Goal: Task Accomplishment & Management: Complete application form

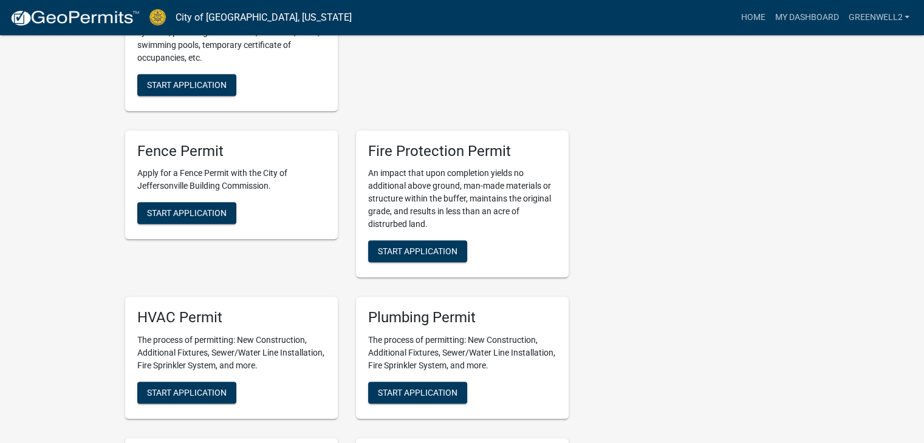
scroll to position [729, 0]
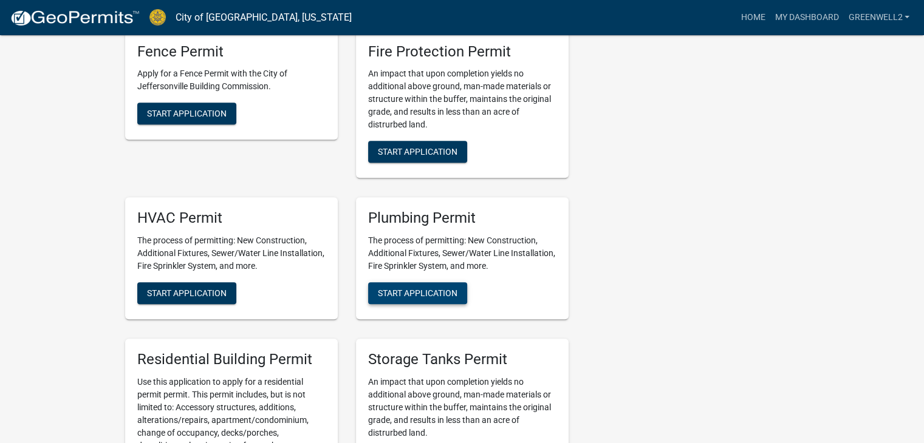
click at [397, 288] on span "Start Application" at bounding box center [418, 293] width 80 height 10
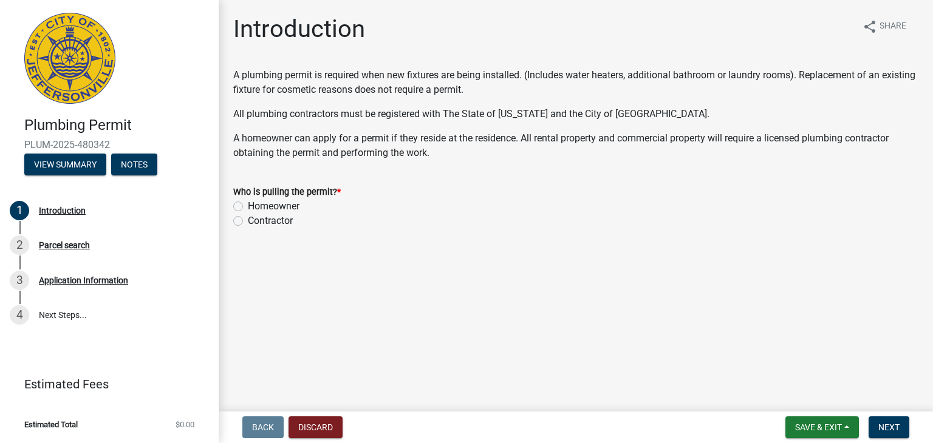
click at [248, 223] on label "Contractor" at bounding box center [270, 221] width 45 height 15
click at [248, 222] on input "Contractor" at bounding box center [252, 218] width 8 height 8
radio input "true"
click at [878, 423] on span "Next" at bounding box center [888, 428] width 21 height 10
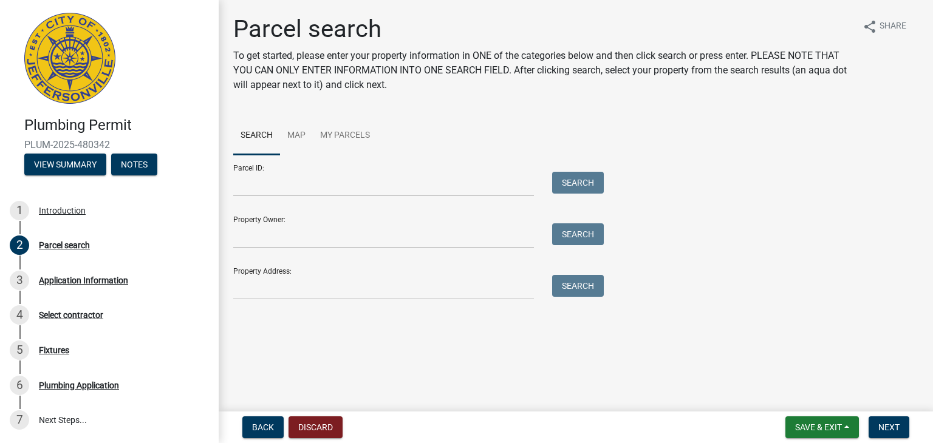
drag, startPoint x: 299, startPoint y: 258, endPoint x: 312, endPoint y: 275, distance: 21.3
click at [301, 261] on div "Property Address: Search" at bounding box center [415, 279] width 364 height 42
click at [315, 278] on input "Property Address:" at bounding box center [383, 287] width 301 height 25
click at [279, 296] on input "Property Address:" at bounding box center [383, 287] width 301 height 25
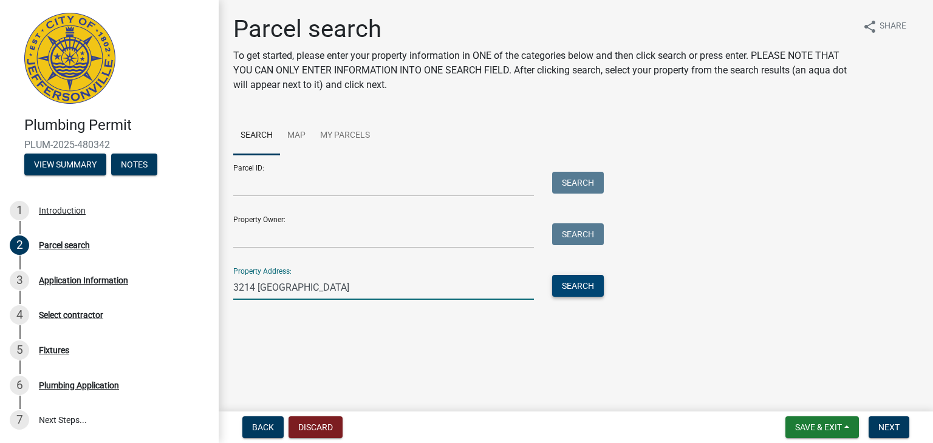
type input "3214 LAKEWOOD"
click at [575, 290] on button "Search" at bounding box center [578, 286] width 52 height 22
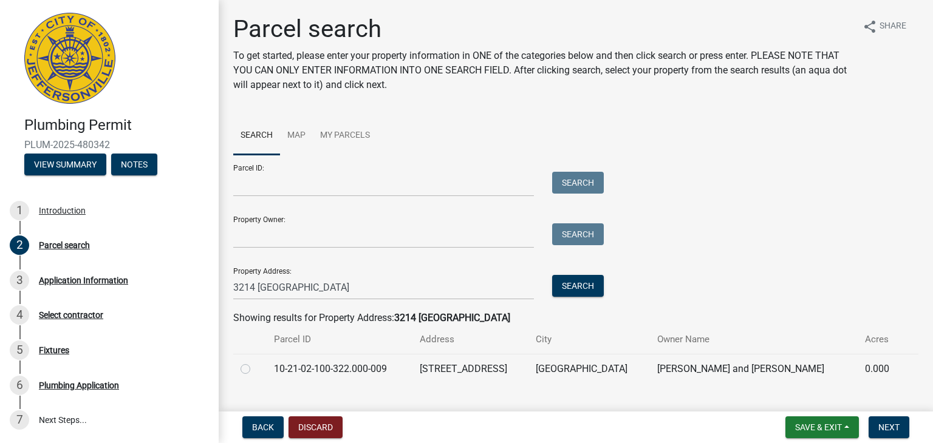
click at [255, 362] on label at bounding box center [255, 362] width 0 height 0
click at [255, 369] on input "radio" at bounding box center [259, 366] width 8 height 8
radio input "true"
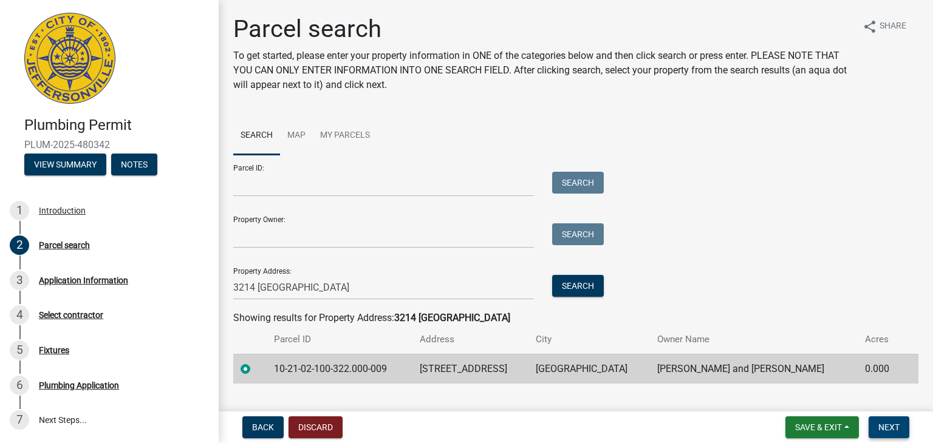
click at [886, 429] on span "Next" at bounding box center [888, 428] width 21 height 10
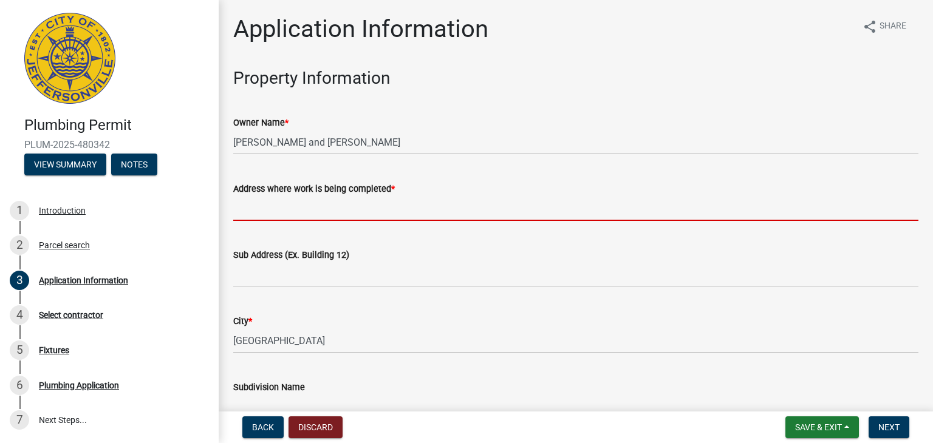
click at [339, 202] on input "Address where work is being completed *" at bounding box center [575, 208] width 685 height 25
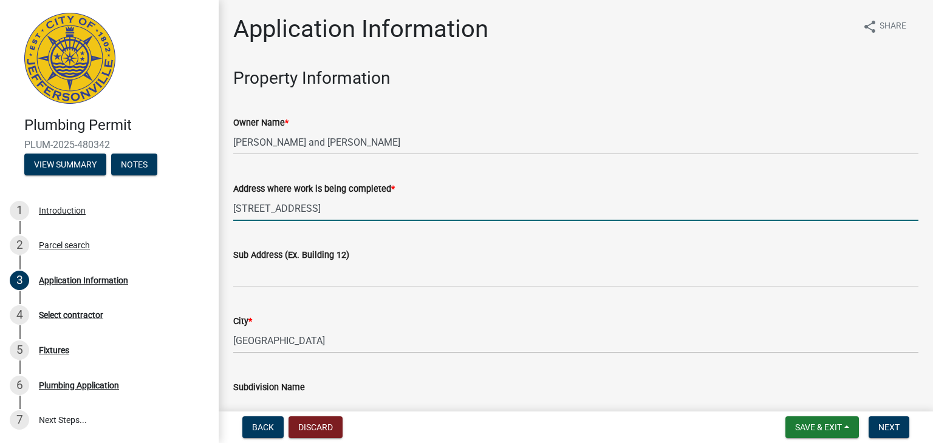
type input "3214 LAKEWOOD BOULEVARD"
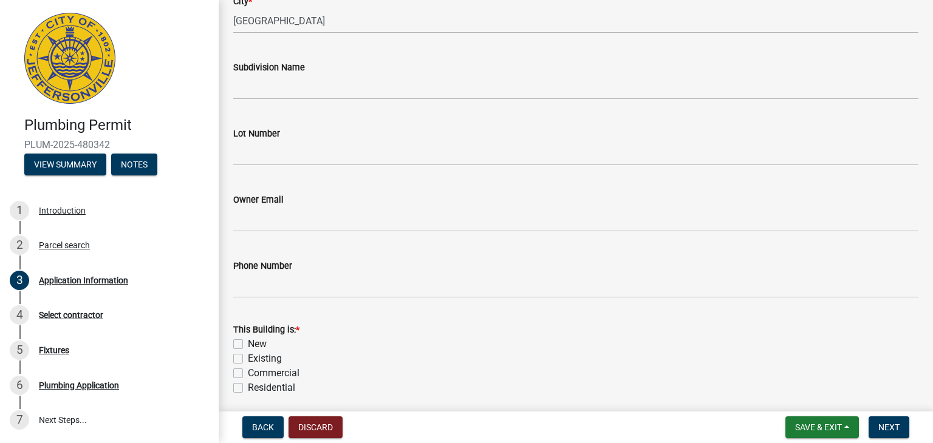
scroll to position [364, 0]
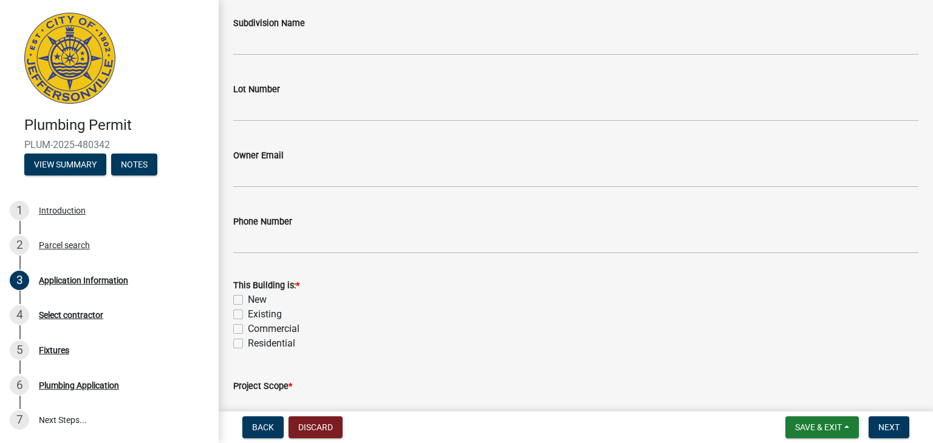
click at [261, 313] on label "Existing" at bounding box center [265, 314] width 34 height 15
click at [256, 313] on input "Existing" at bounding box center [252, 311] width 8 height 8
checkbox input "true"
checkbox input "false"
checkbox input "true"
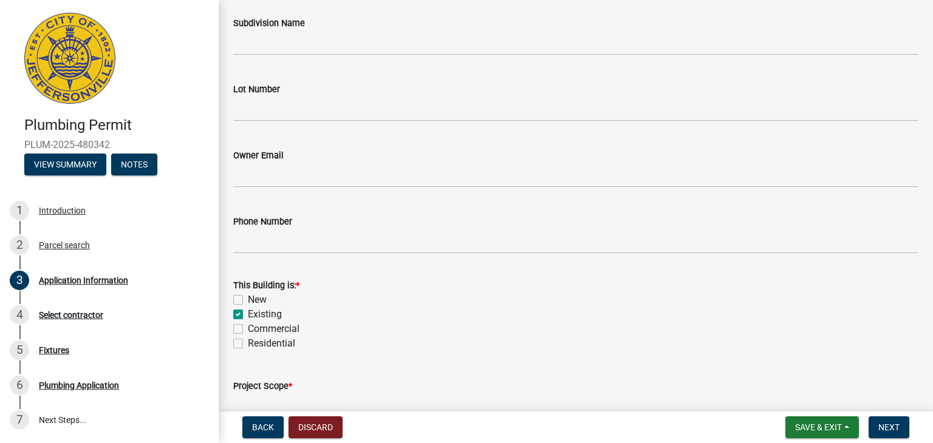
checkbox input "false"
click at [267, 349] on label "Residential" at bounding box center [271, 343] width 47 height 15
click at [256, 344] on input "Residential" at bounding box center [252, 340] width 8 height 8
checkbox input "true"
checkbox input "false"
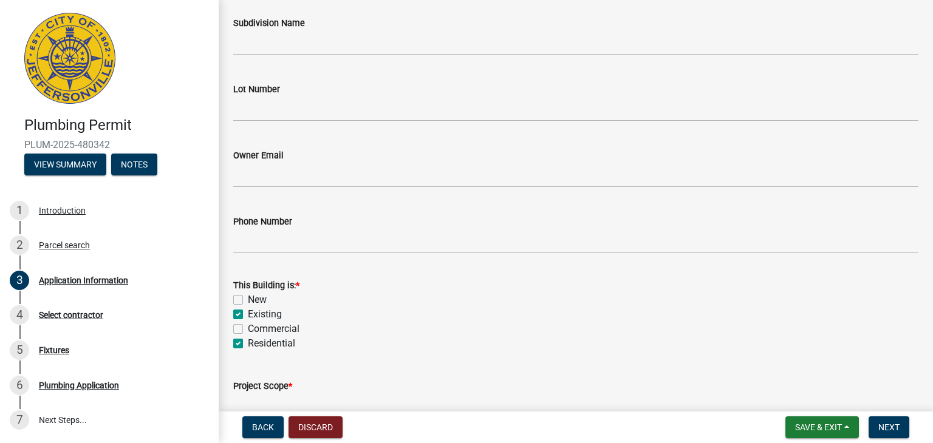
checkbox input "true"
checkbox input "false"
checkbox input "true"
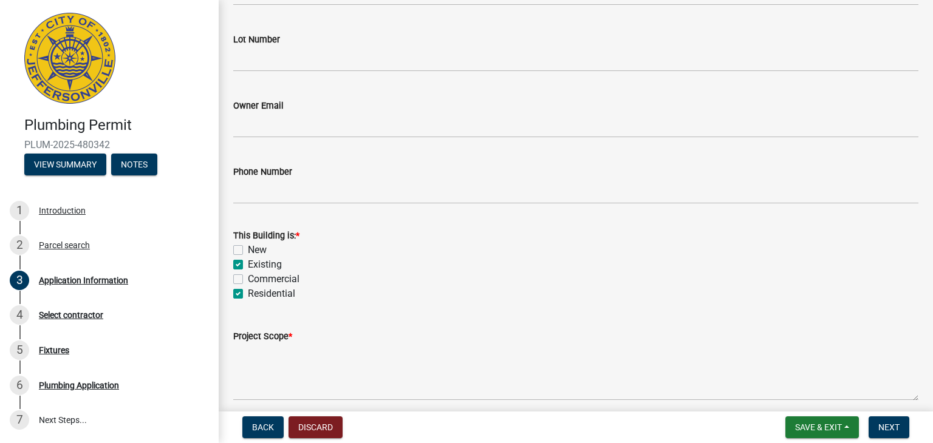
scroll to position [465, 0]
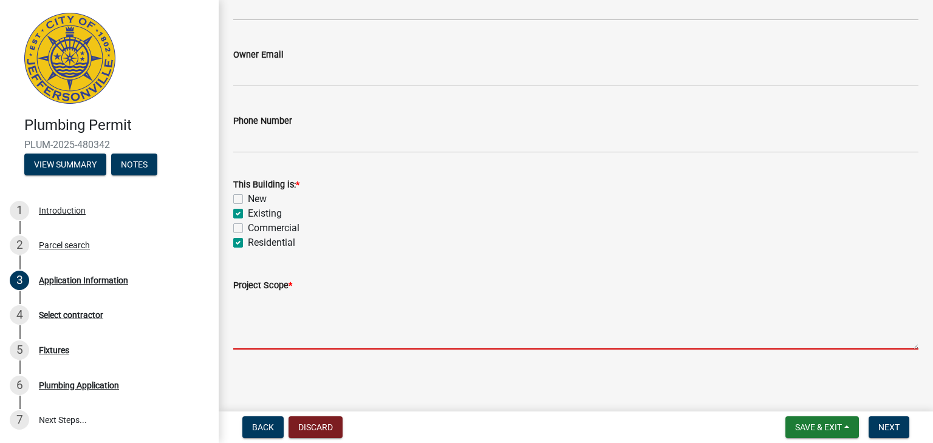
click at [357, 328] on textarea "Project Scope *" at bounding box center [575, 321] width 685 height 57
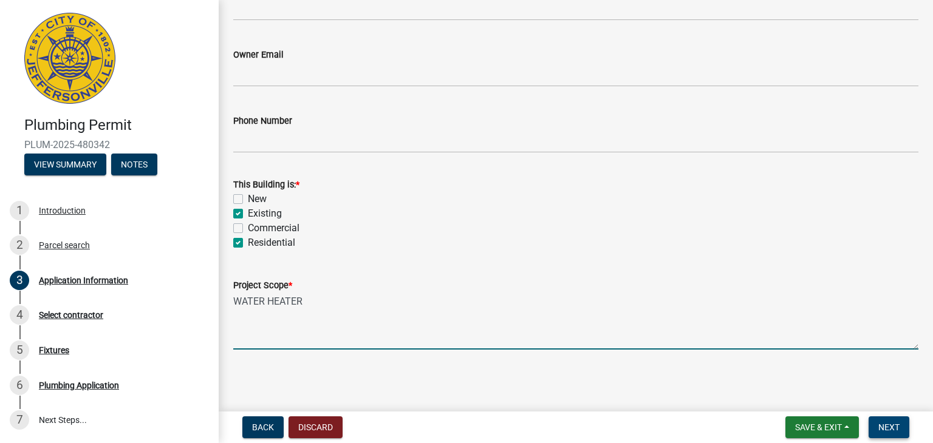
type textarea "WATER HEATER"
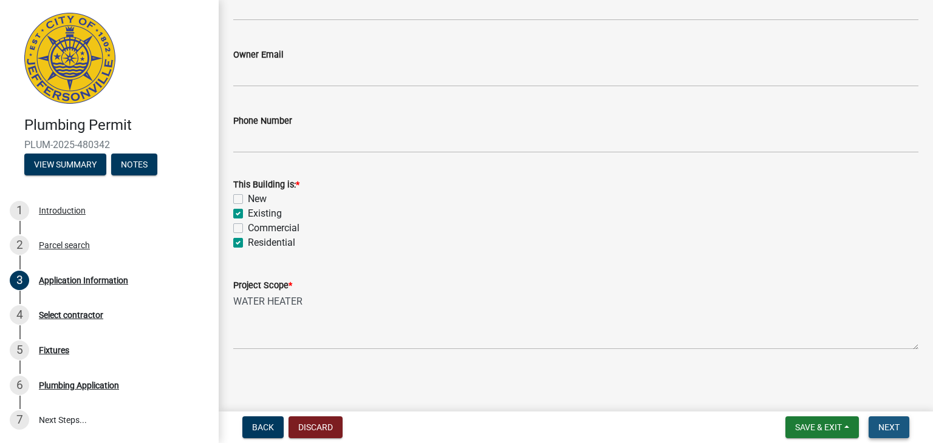
click at [896, 432] on button "Next" at bounding box center [889, 428] width 41 height 22
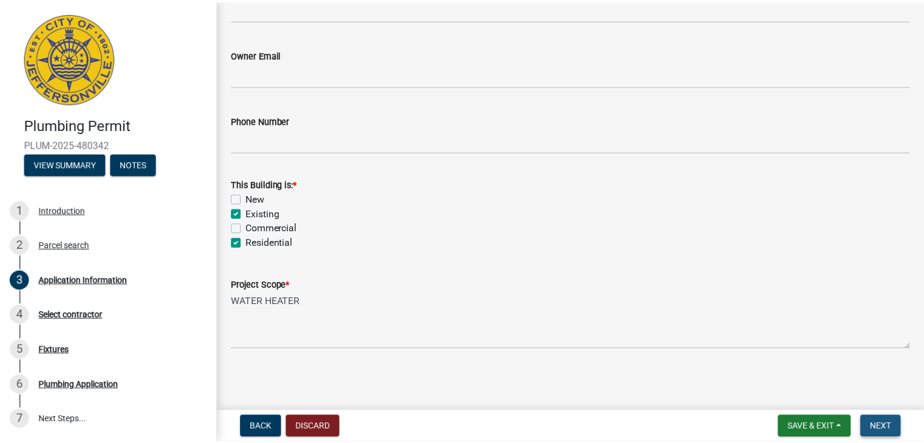
scroll to position [0, 0]
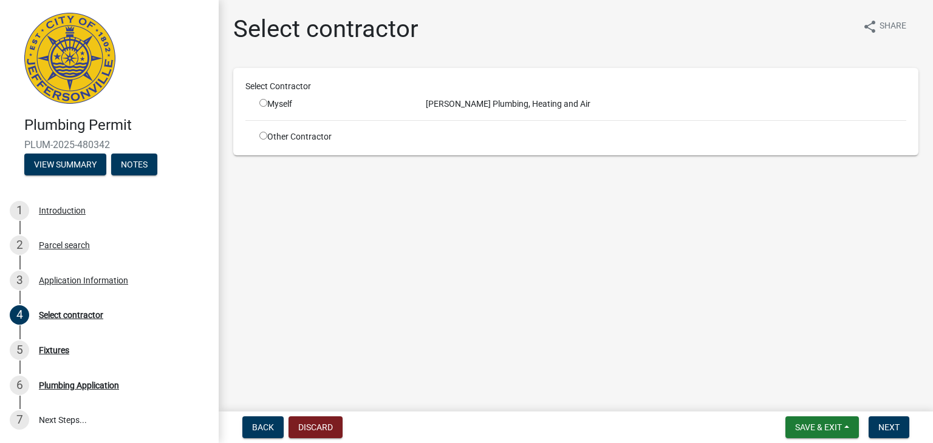
click at [264, 99] on input "radio" at bounding box center [263, 103] width 8 height 8
radio input "true"
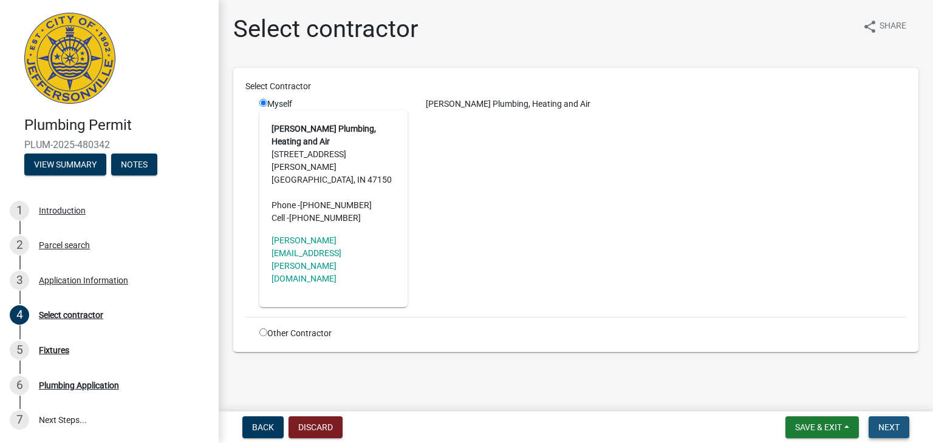
click at [882, 430] on span "Next" at bounding box center [888, 428] width 21 height 10
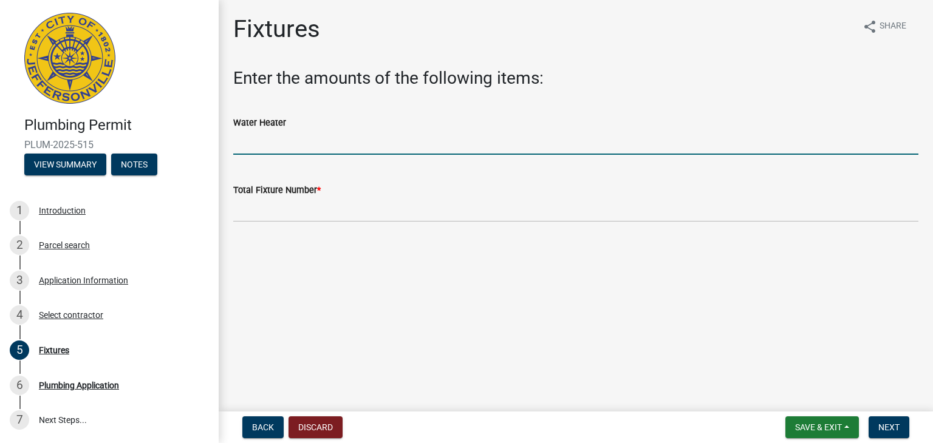
click at [313, 148] on input "text" at bounding box center [575, 142] width 685 height 25
type input "1"
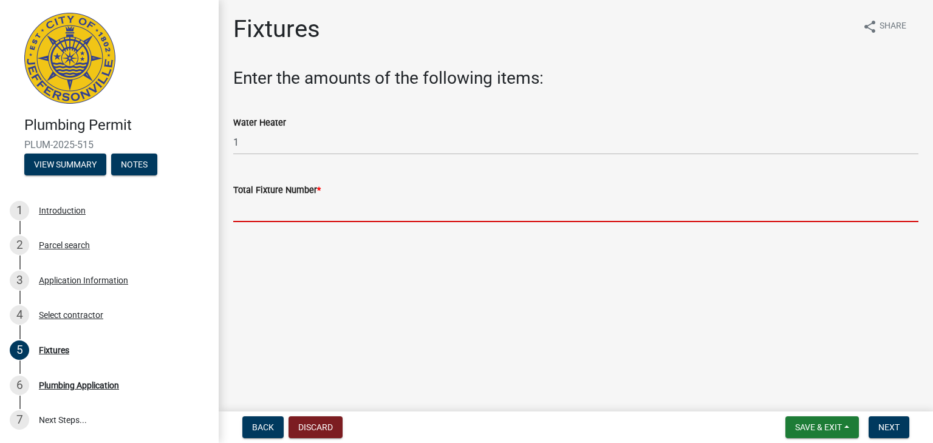
click at [295, 208] on input "text" at bounding box center [575, 209] width 685 height 25
type input "0"
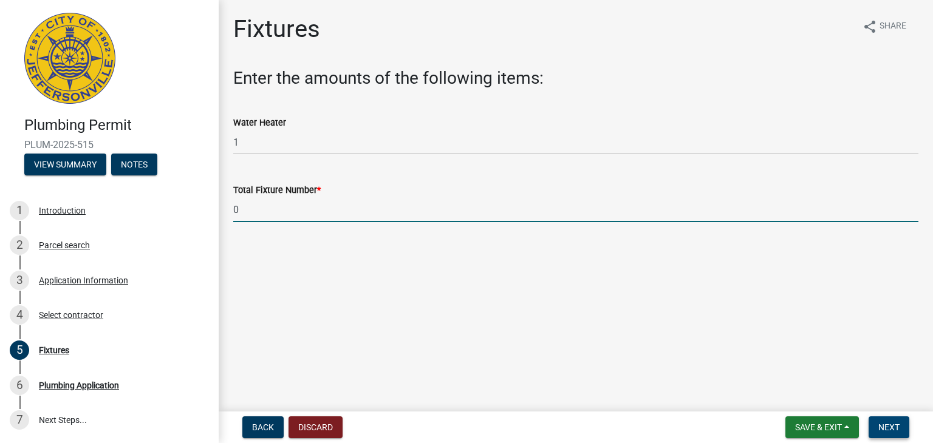
click at [883, 425] on span "Next" at bounding box center [888, 428] width 21 height 10
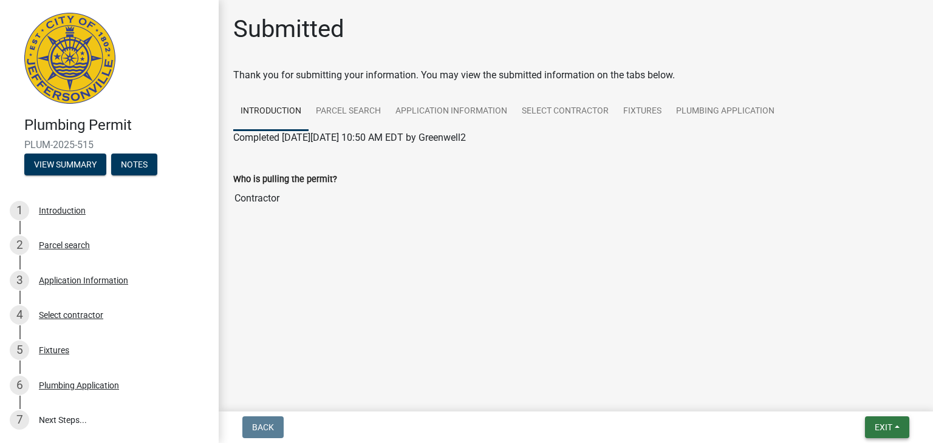
click at [887, 430] on span "Exit" at bounding box center [884, 428] width 18 height 10
click at [846, 394] on button "Save & Exit" at bounding box center [861, 395] width 97 height 29
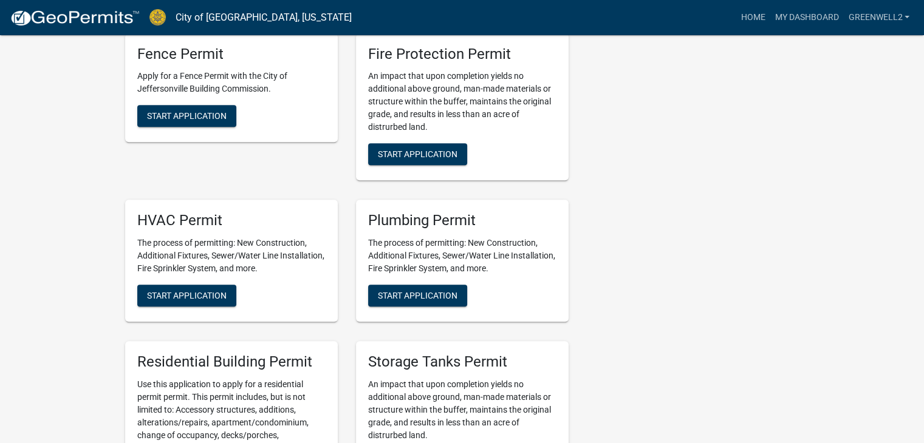
scroll to position [729, 0]
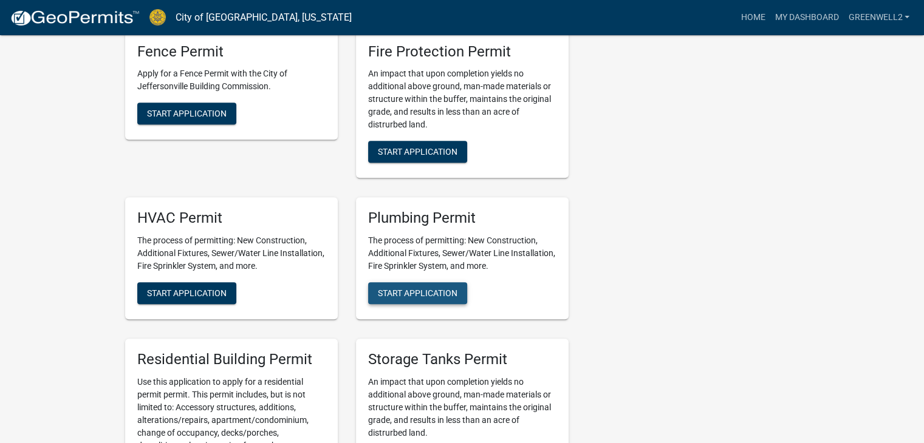
click at [426, 288] on span "Start Application" at bounding box center [418, 293] width 80 height 10
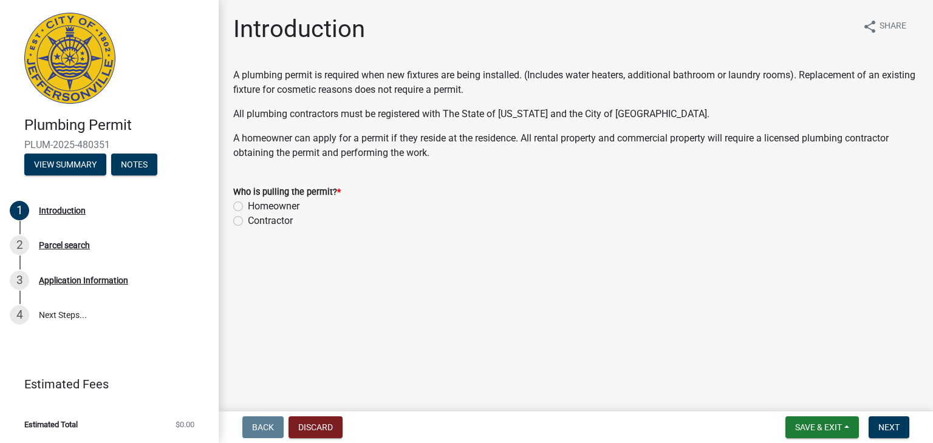
click at [278, 220] on label "Contractor" at bounding box center [270, 221] width 45 height 15
click at [256, 220] on input "Contractor" at bounding box center [252, 218] width 8 height 8
radio input "true"
click at [890, 428] on span "Next" at bounding box center [888, 428] width 21 height 10
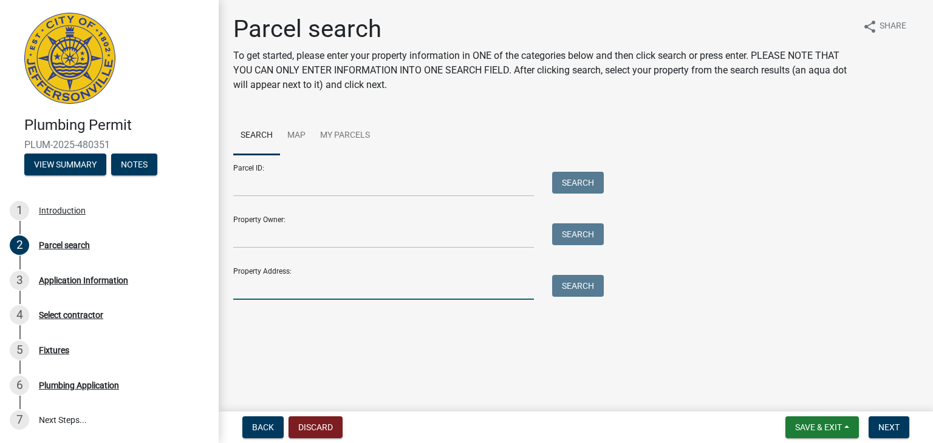
click at [372, 288] on input "Property Address:" at bounding box center [383, 287] width 301 height 25
type input "4405 CREEKSTONE"
click at [571, 278] on button "Search" at bounding box center [578, 286] width 52 height 22
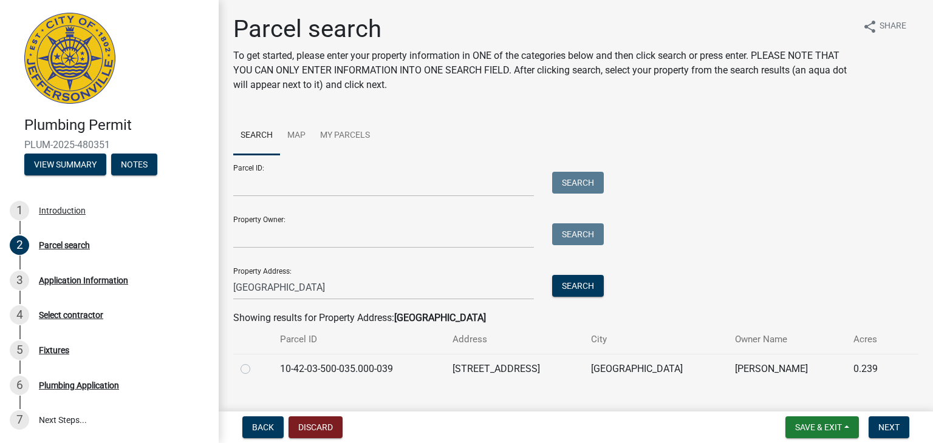
click at [238, 370] on td at bounding box center [252, 369] width 39 height 30
click at [255, 362] on label at bounding box center [255, 362] width 0 height 0
click at [255, 370] on input "radio" at bounding box center [259, 366] width 8 height 8
radio input "true"
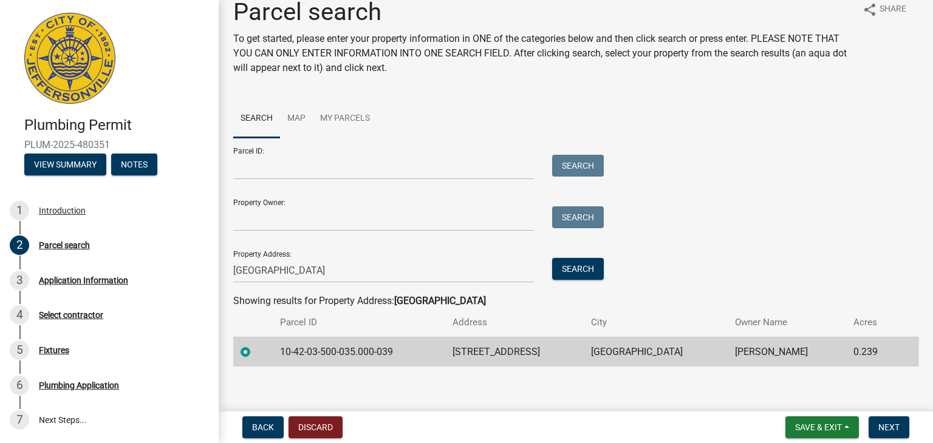
scroll to position [24, 0]
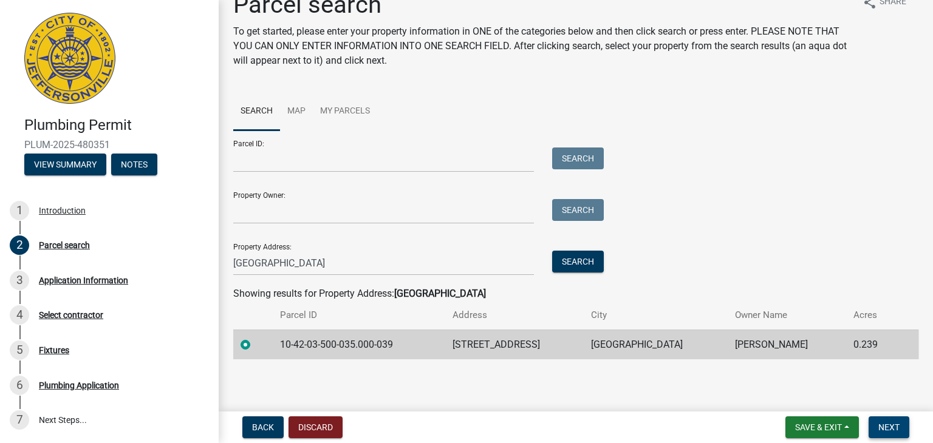
click at [874, 424] on button "Next" at bounding box center [889, 428] width 41 height 22
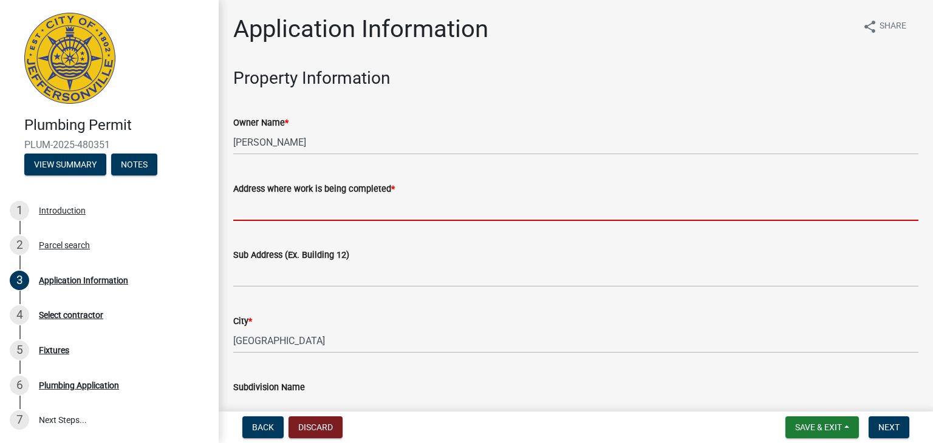
click at [362, 199] on input "Address where work is being completed *" at bounding box center [575, 208] width 685 height 25
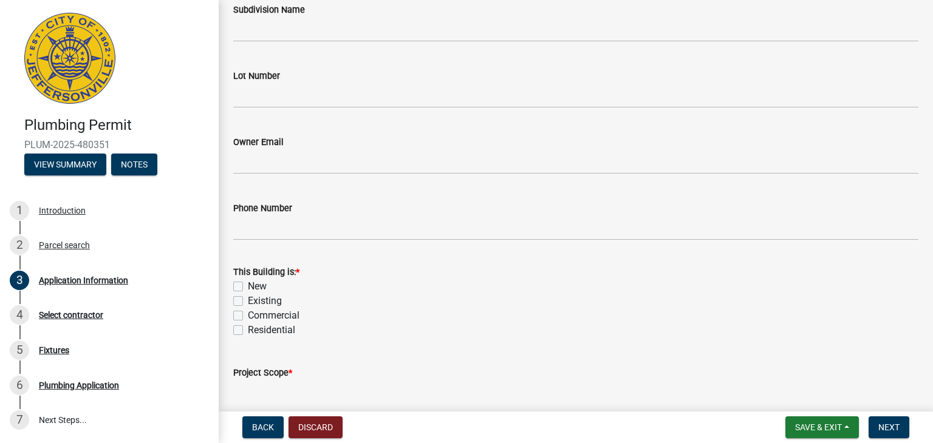
scroll to position [425, 0]
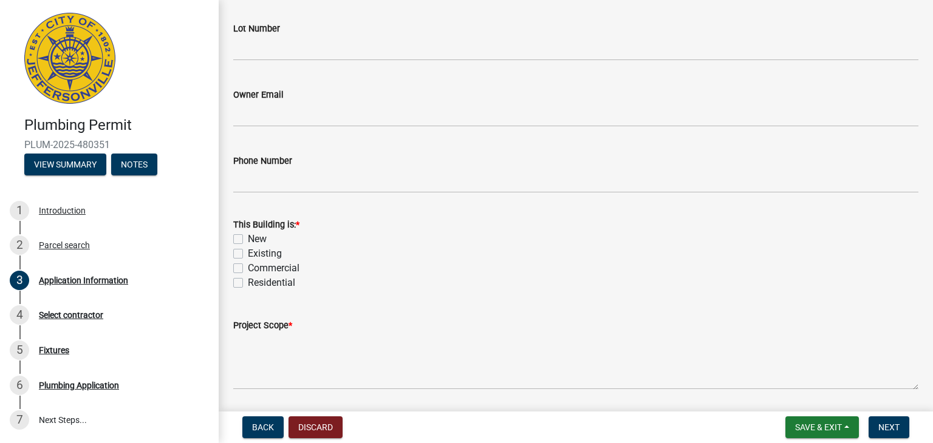
type input "4405 CREEKSTONE BOULEVARD"
click at [265, 256] on label "Existing" at bounding box center [265, 254] width 34 height 15
click at [256, 254] on input "Existing" at bounding box center [252, 251] width 8 height 8
checkbox input "true"
checkbox input "false"
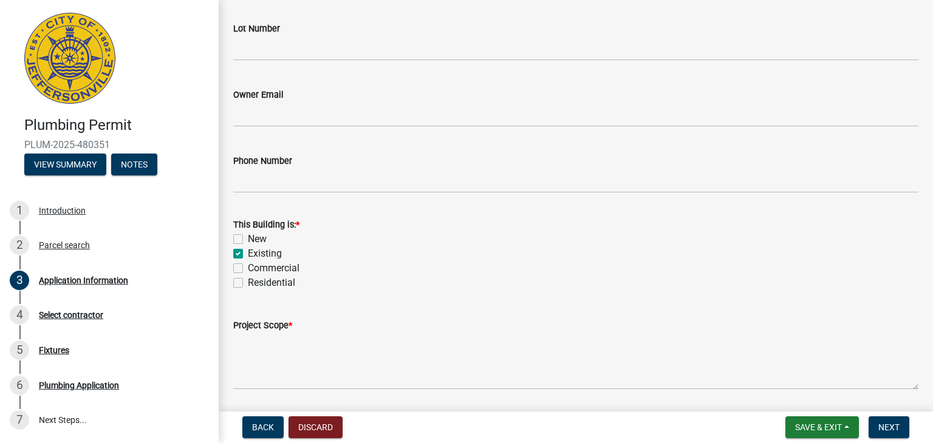
checkbox input "true"
checkbox input "false"
click at [264, 287] on label "Residential" at bounding box center [271, 283] width 47 height 15
click at [256, 284] on input "Residential" at bounding box center [252, 280] width 8 height 8
checkbox input "true"
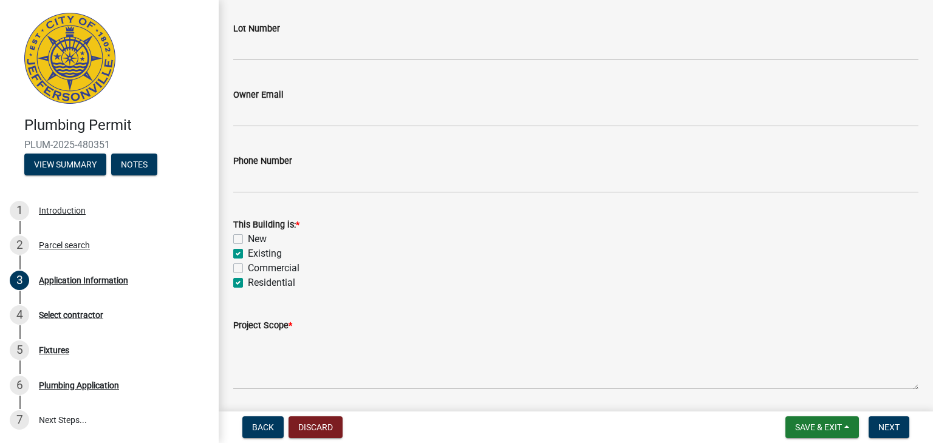
checkbox input "false"
checkbox input "true"
checkbox input "false"
checkbox input "true"
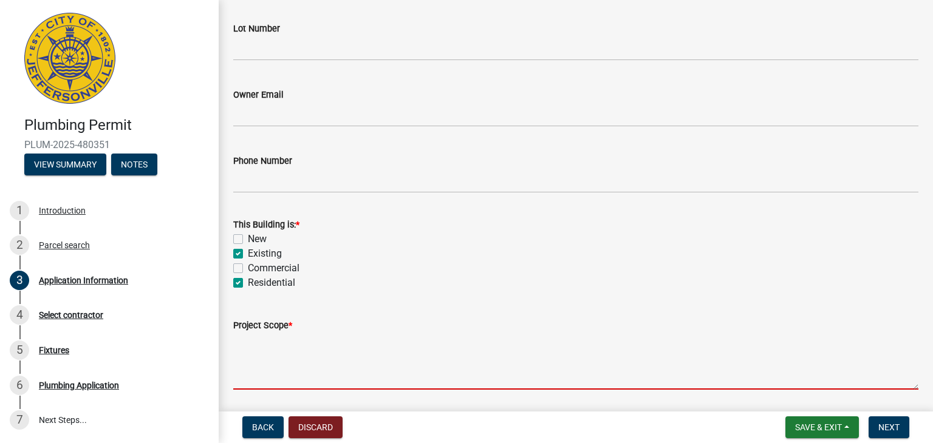
click at [296, 370] on textarea "Project Scope *" at bounding box center [575, 361] width 685 height 57
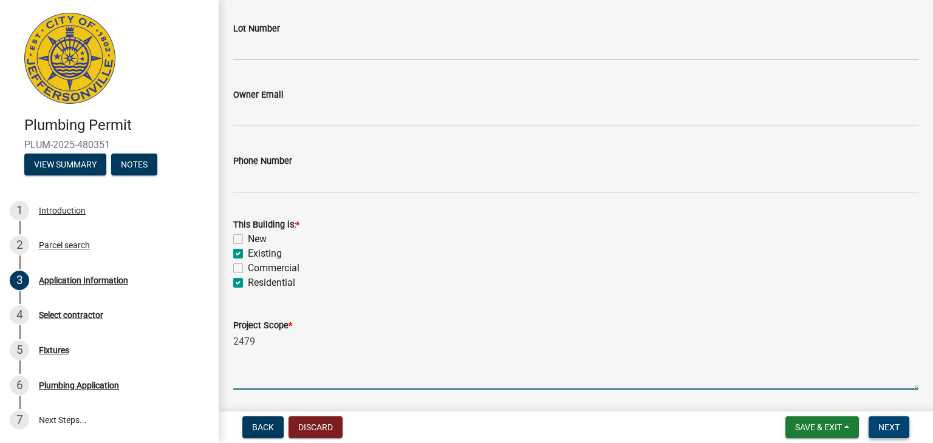
type textarea "2479"
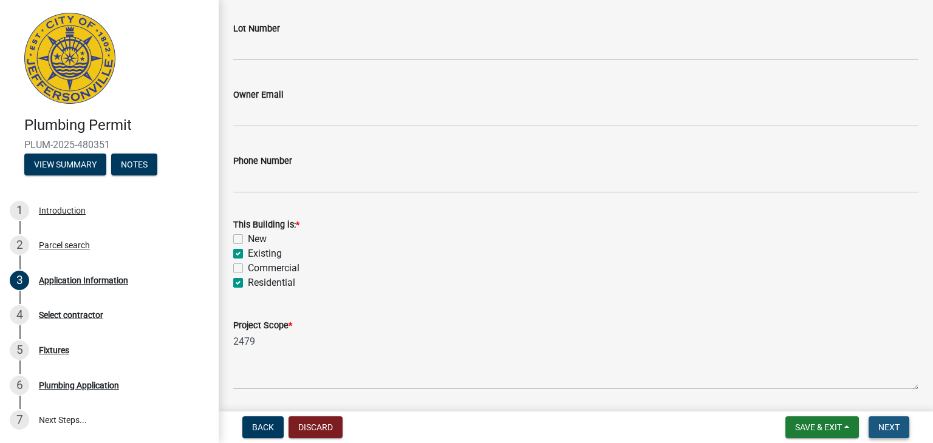
click at [898, 426] on span "Next" at bounding box center [888, 428] width 21 height 10
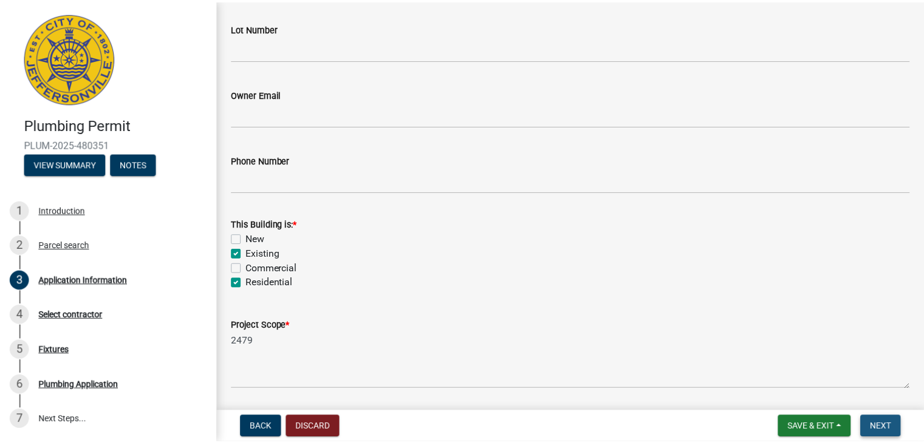
scroll to position [0, 0]
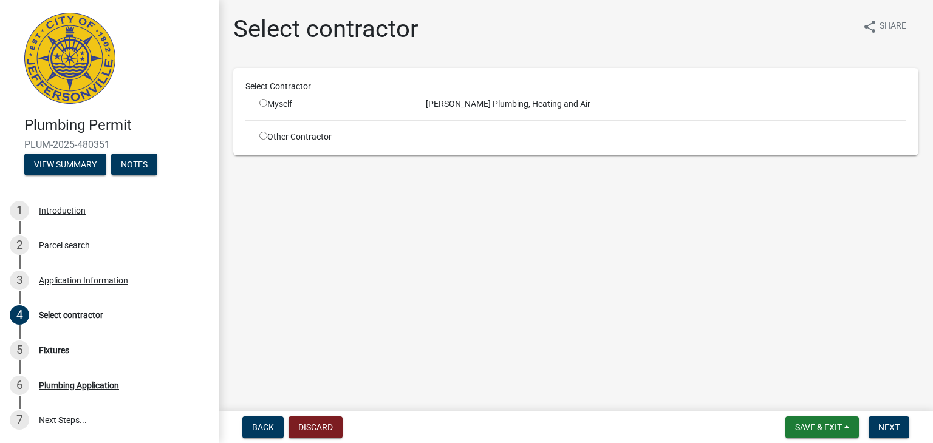
click at [265, 101] on input "radio" at bounding box center [263, 103] width 8 height 8
radio input "true"
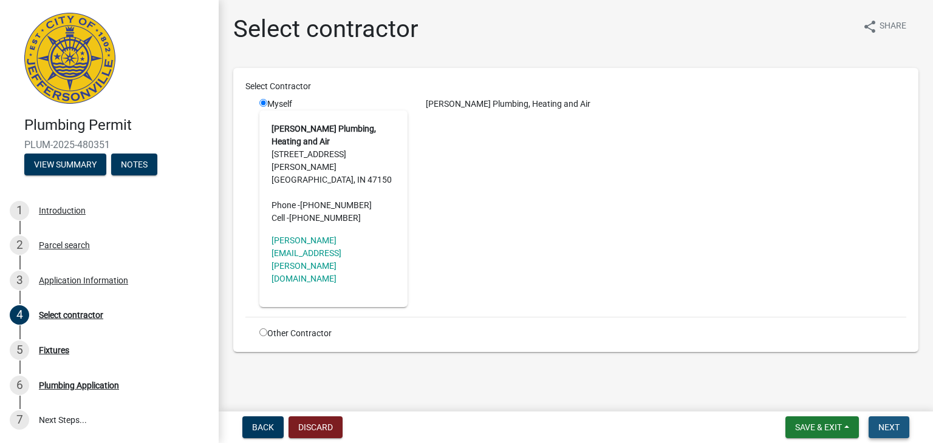
click at [886, 430] on span "Next" at bounding box center [888, 428] width 21 height 10
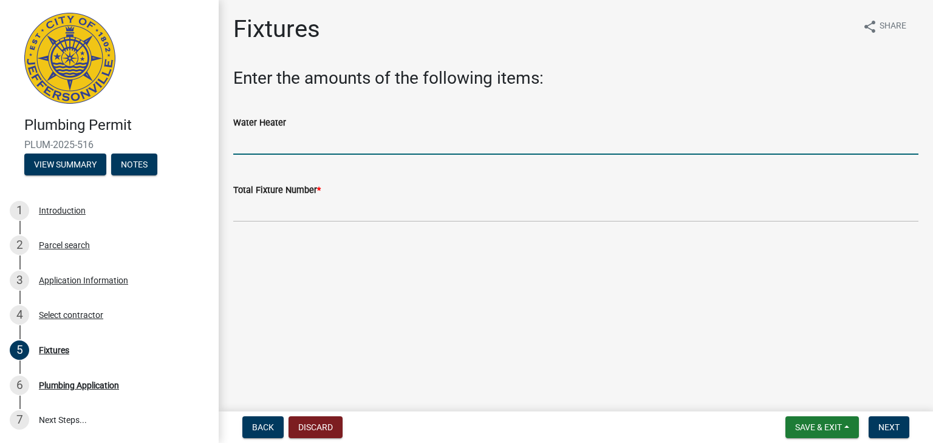
drag, startPoint x: 413, startPoint y: 137, endPoint x: 410, endPoint y: 146, distance: 10.2
click at [413, 137] on input "text" at bounding box center [575, 142] width 685 height 25
type input "1"
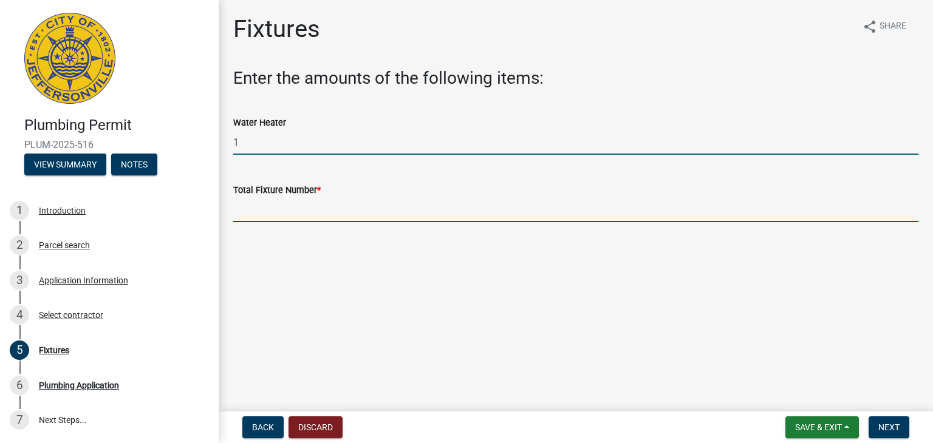
click at [327, 209] on input "text" at bounding box center [575, 209] width 685 height 25
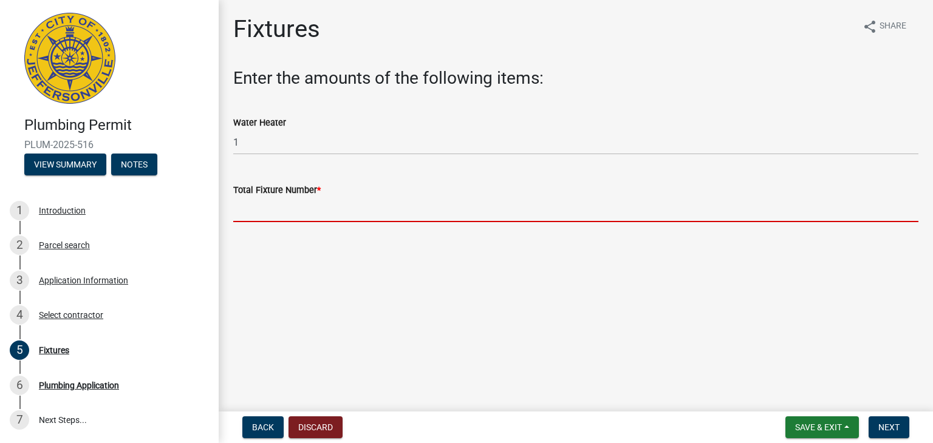
type input "0"
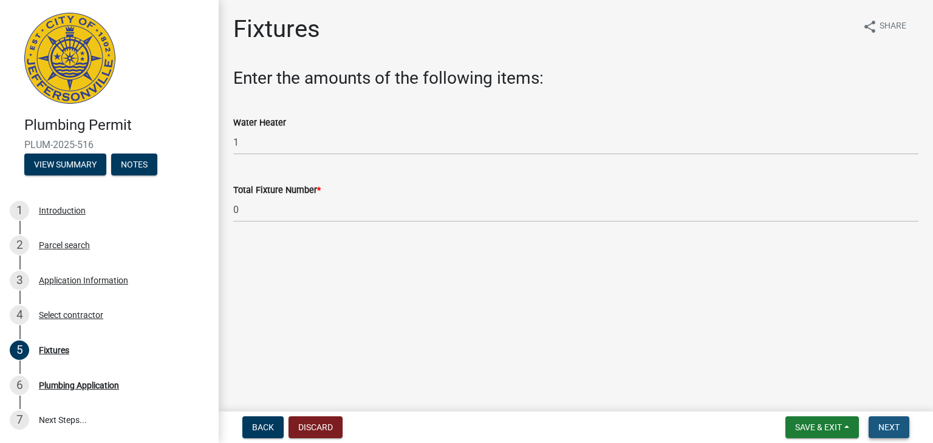
click at [890, 428] on span "Next" at bounding box center [888, 428] width 21 height 10
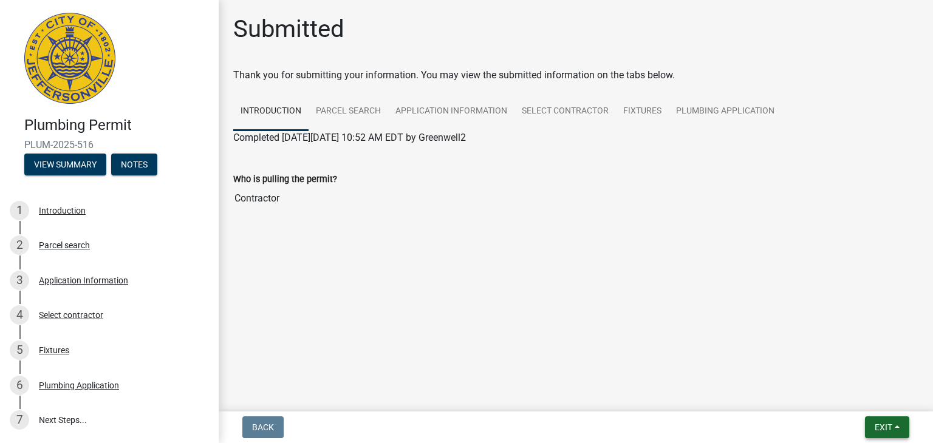
click at [904, 423] on button "Exit" at bounding box center [887, 428] width 44 height 22
click at [840, 399] on button "Save & Exit" at bounding box center [861, 395] width 97 height 29
